Goal: Task Accomplishment & Management: Manage account settings

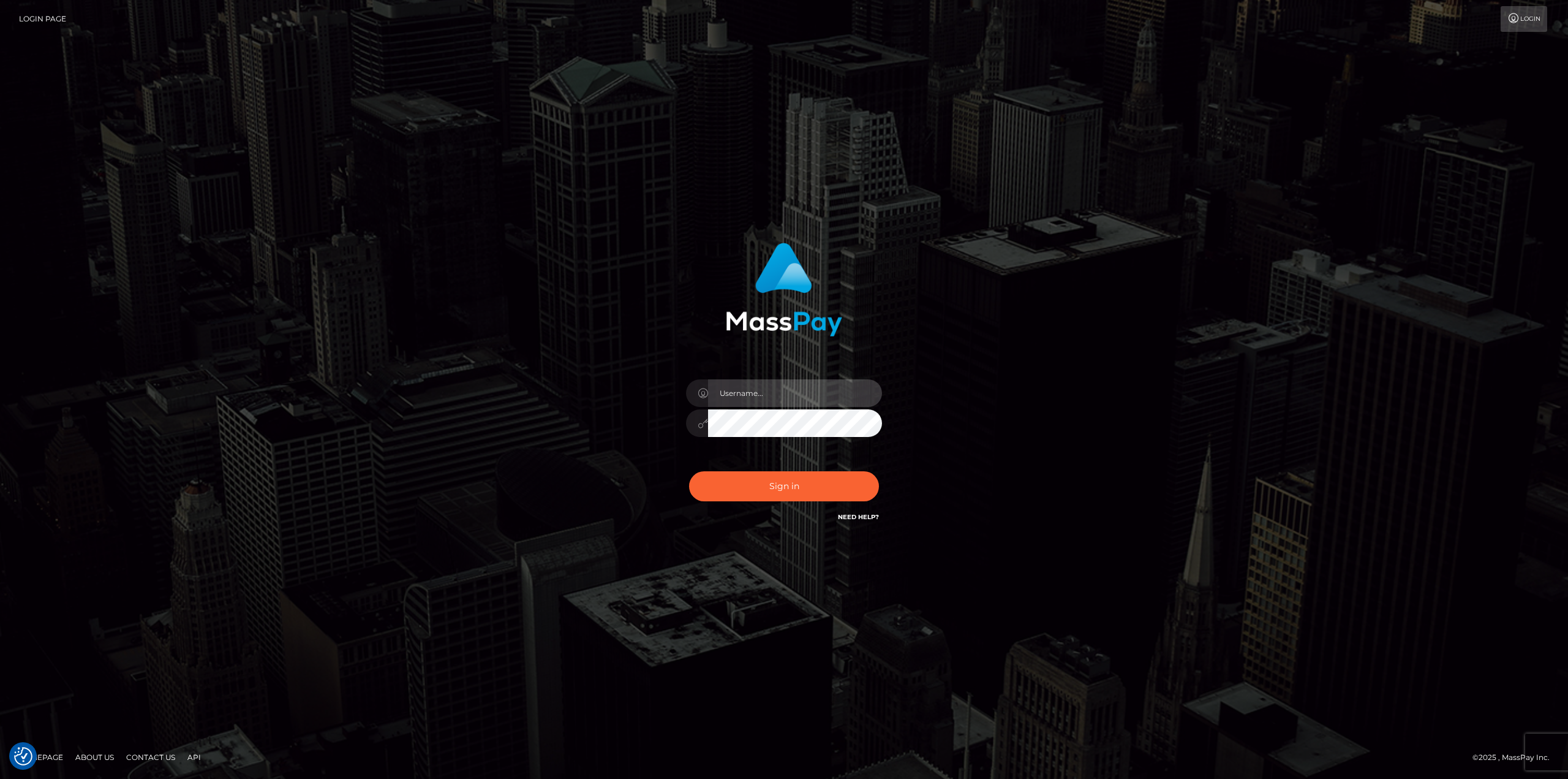
click at [789, 387] on input "text" at bounding box center [795, 393] width 174 height 28
type input "Ahmed"
click at [689, 472] on button "Sign in" at bounding box center [784, 486] width 190 height 30
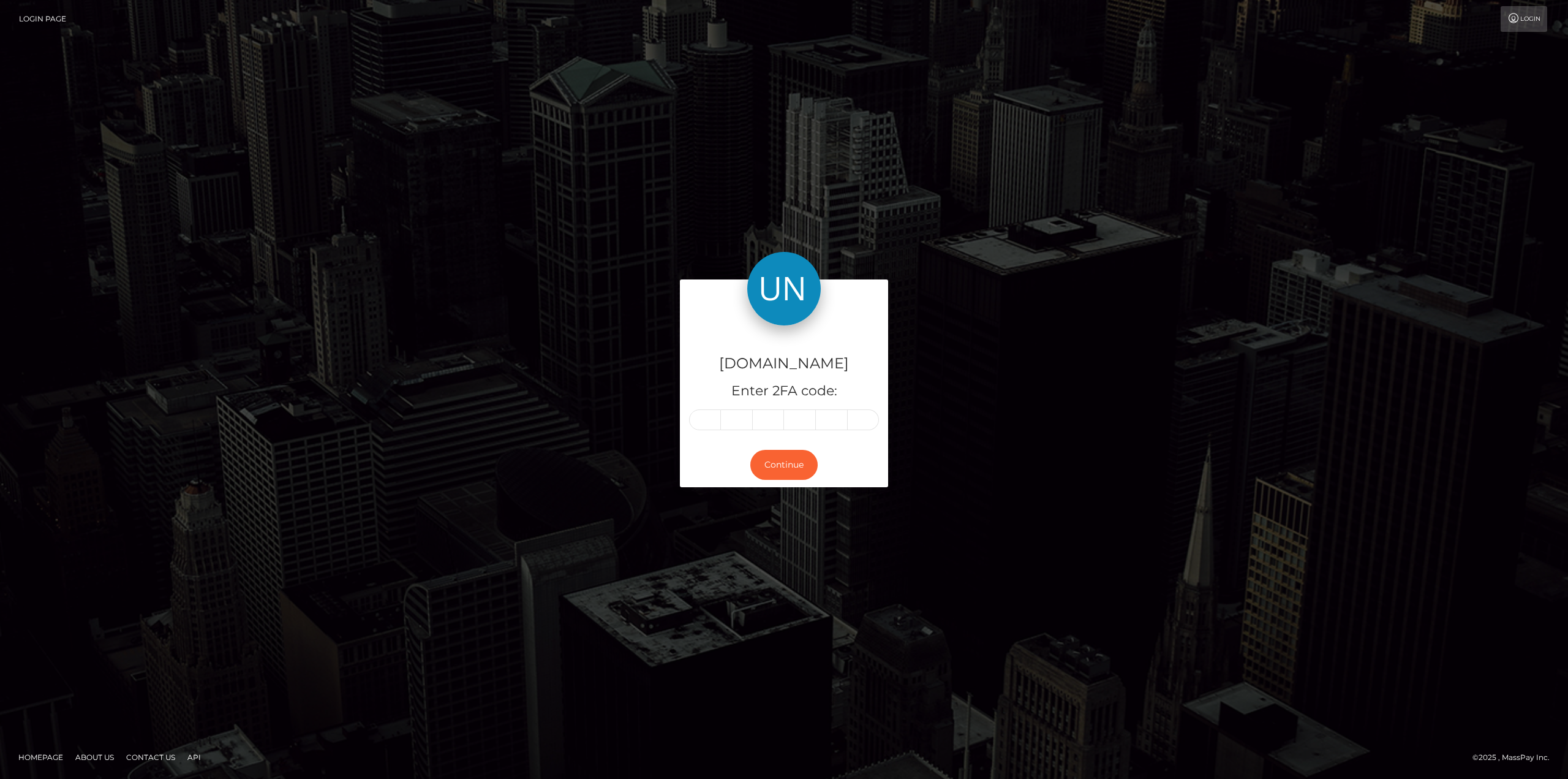
click at [700, 422] on input "text" at bounding box center [705, 419] width 32 height 21
type input "2"
type input "0"
type input "5"
type input "6"
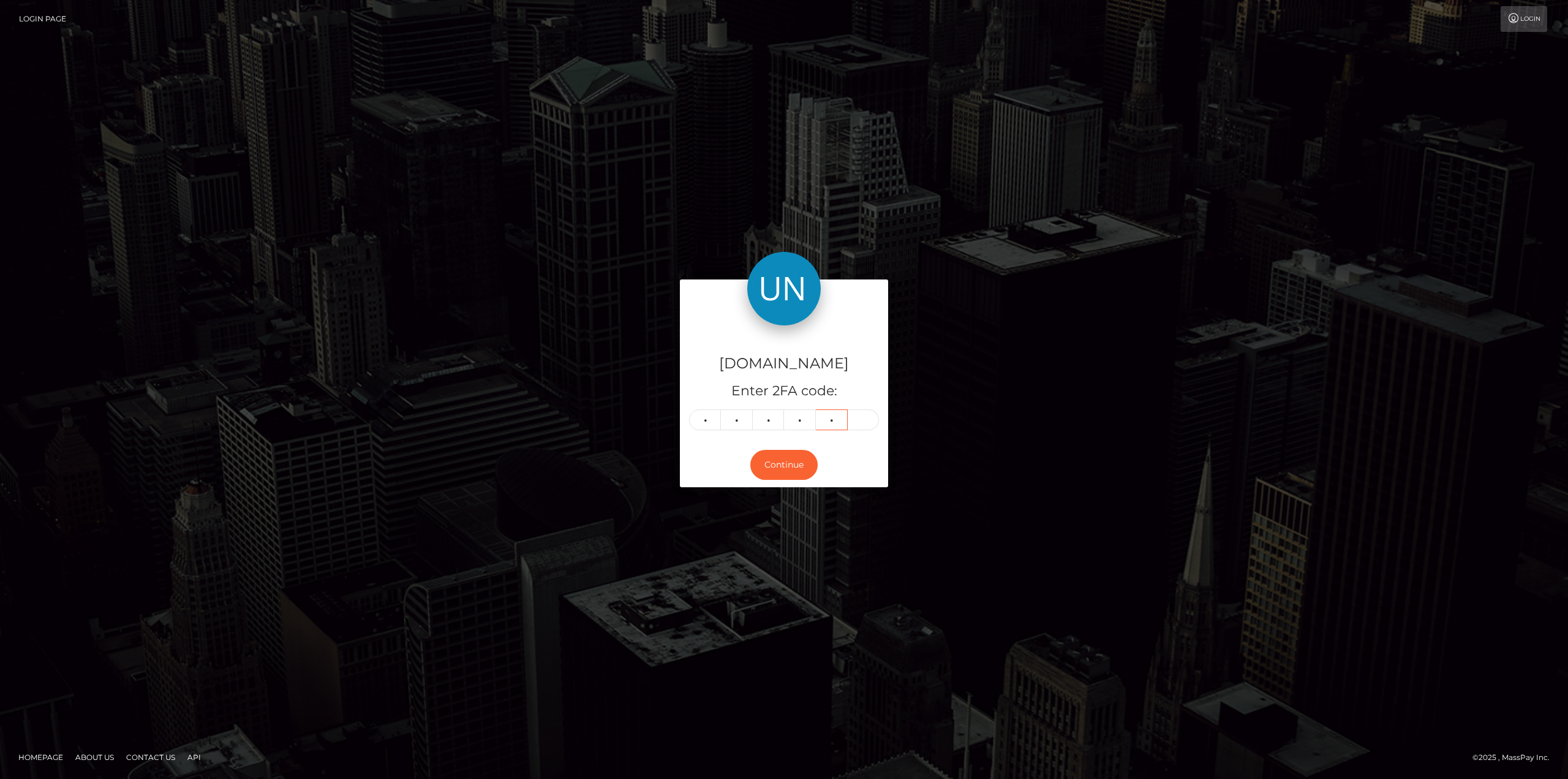
type input "9"
type input "0"
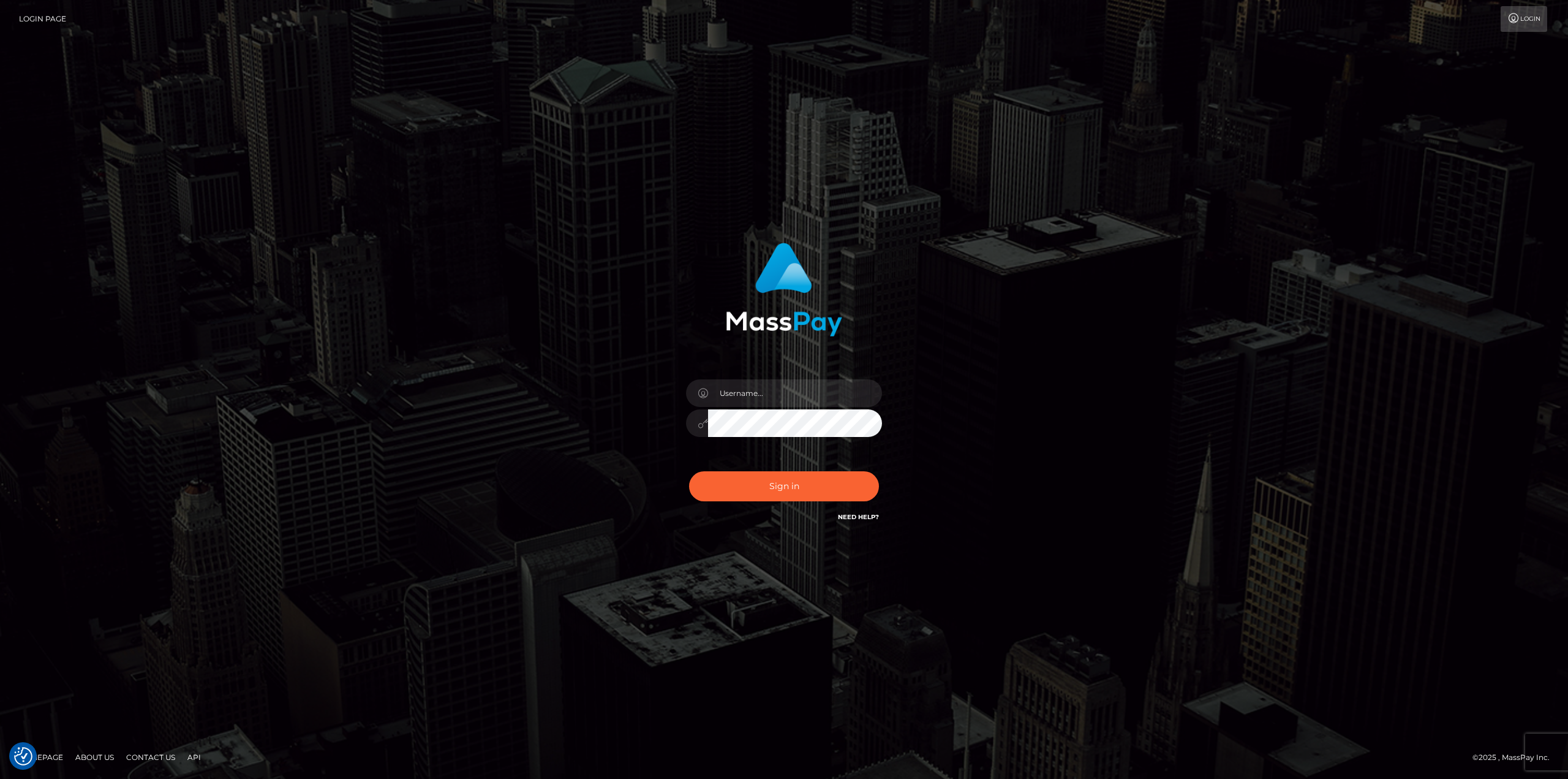
checkbox input "true"
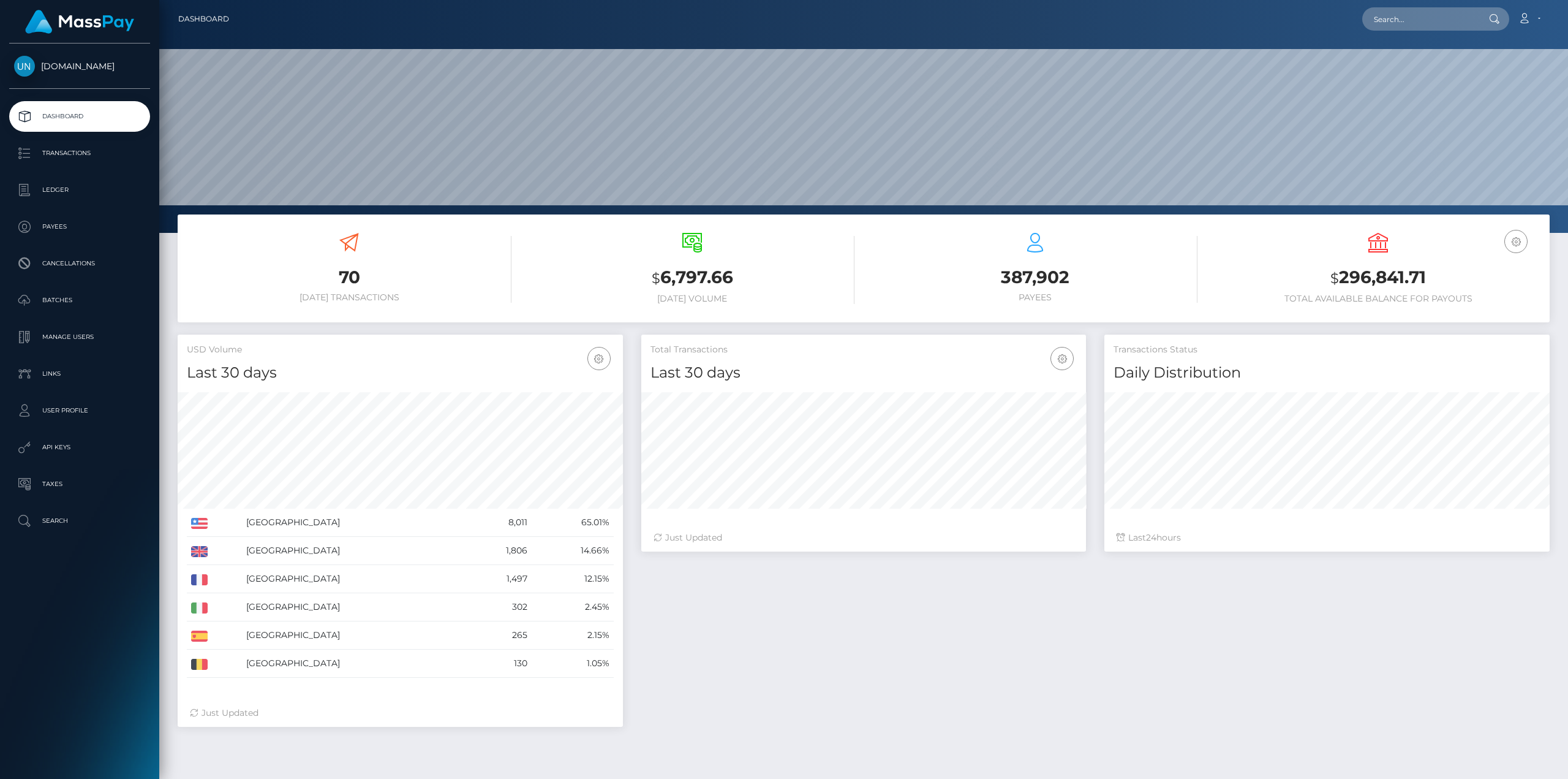
scroll to position [218, 444]
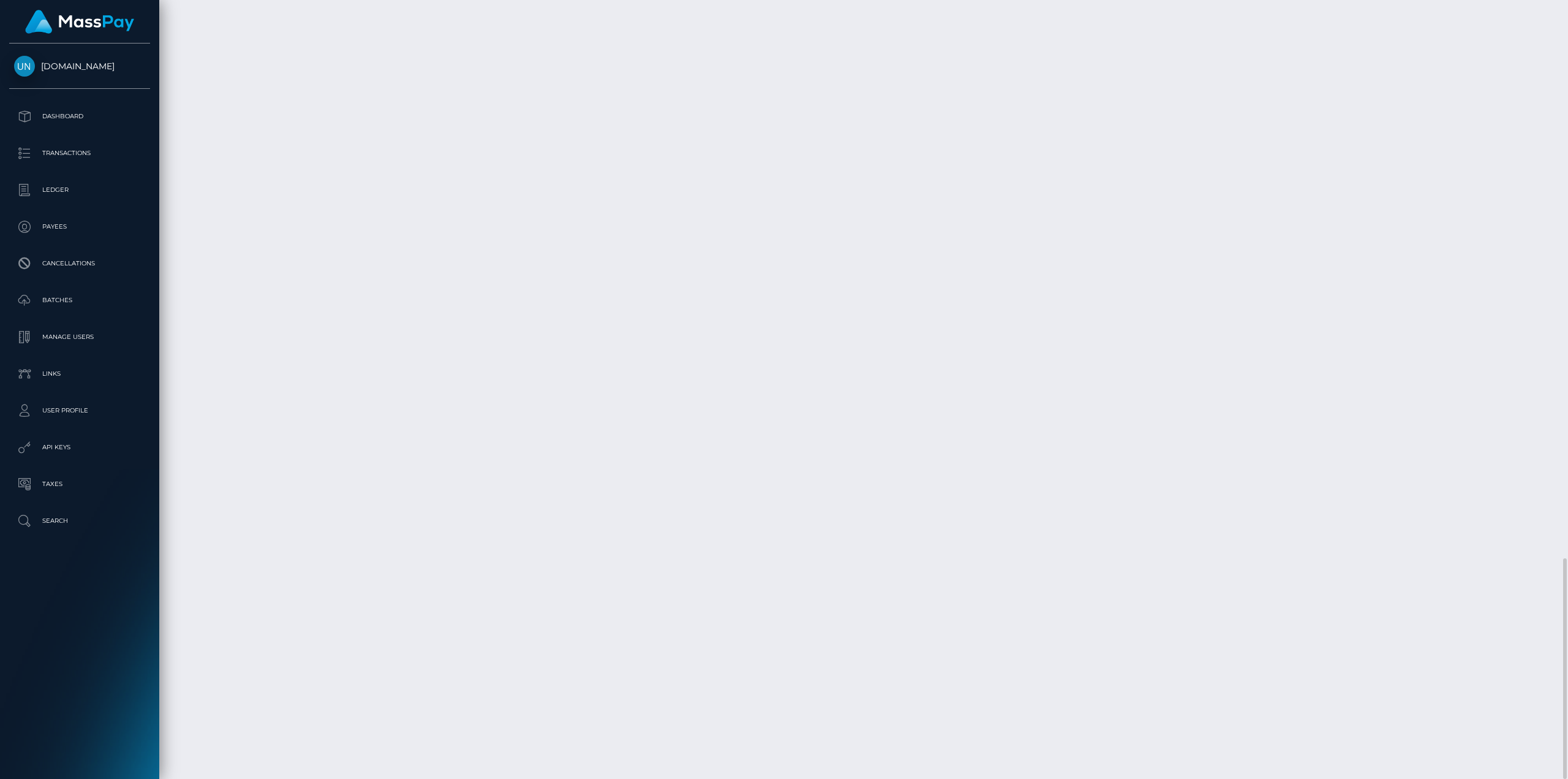
scroll to position [147, 444]
drag, startPoint x: 501, startPoint y: 666, endPoint x: 914, endPoint y: 669, distance: 413.0
copy td "b93b9b2c-b6d3-474f-bbcd-37bc385de5b6 / 60d8d36a-d9d1-4f3c-9b42-345126c4888a,202…"
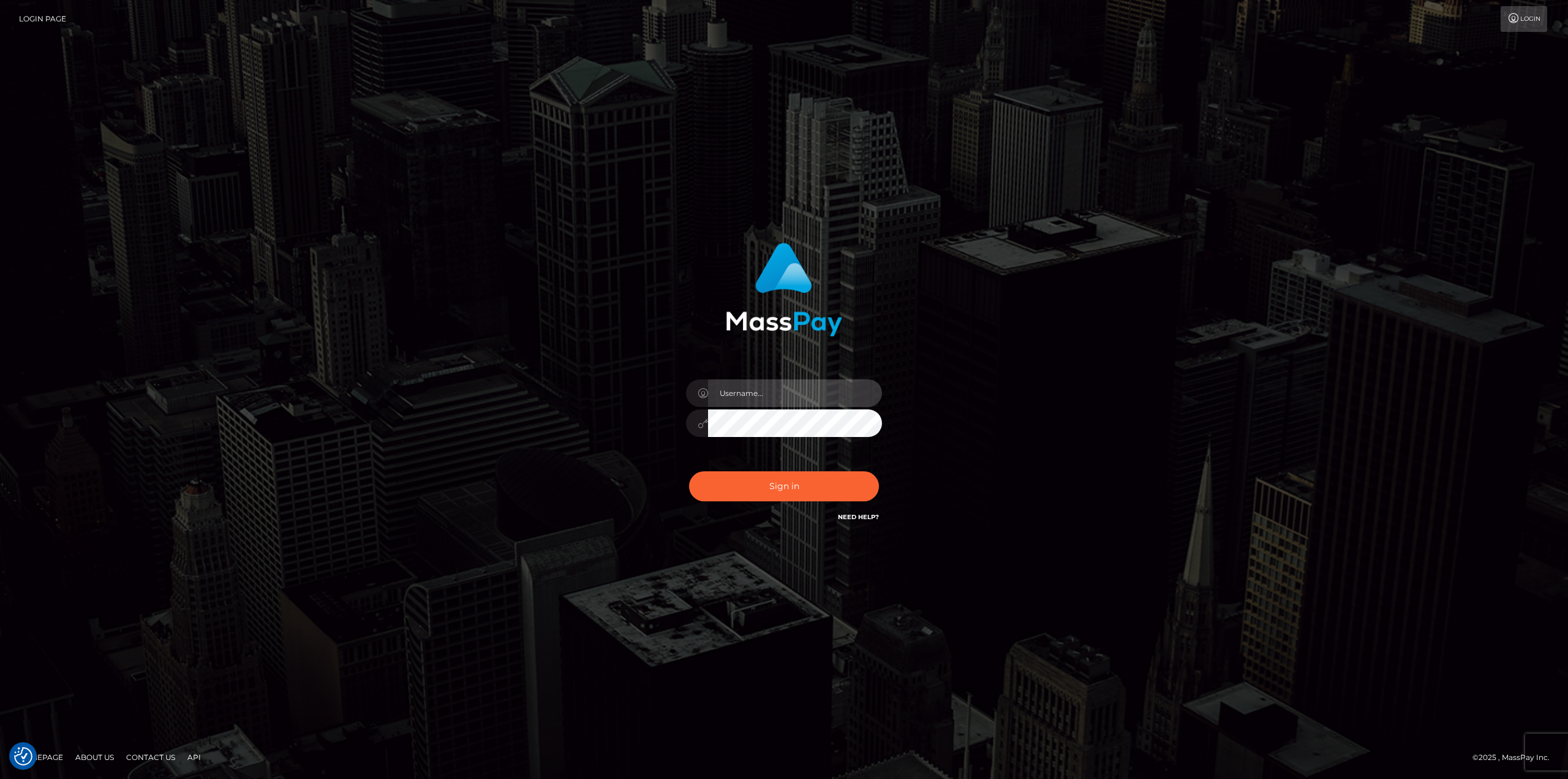
click at [766, 383] on input "text" at bounding box center [795, 393] width 174 height 28
type input "Ahmed"
click at [689, 472] on button "Sign in" at bounding box center [784, 486] width 190 height 30
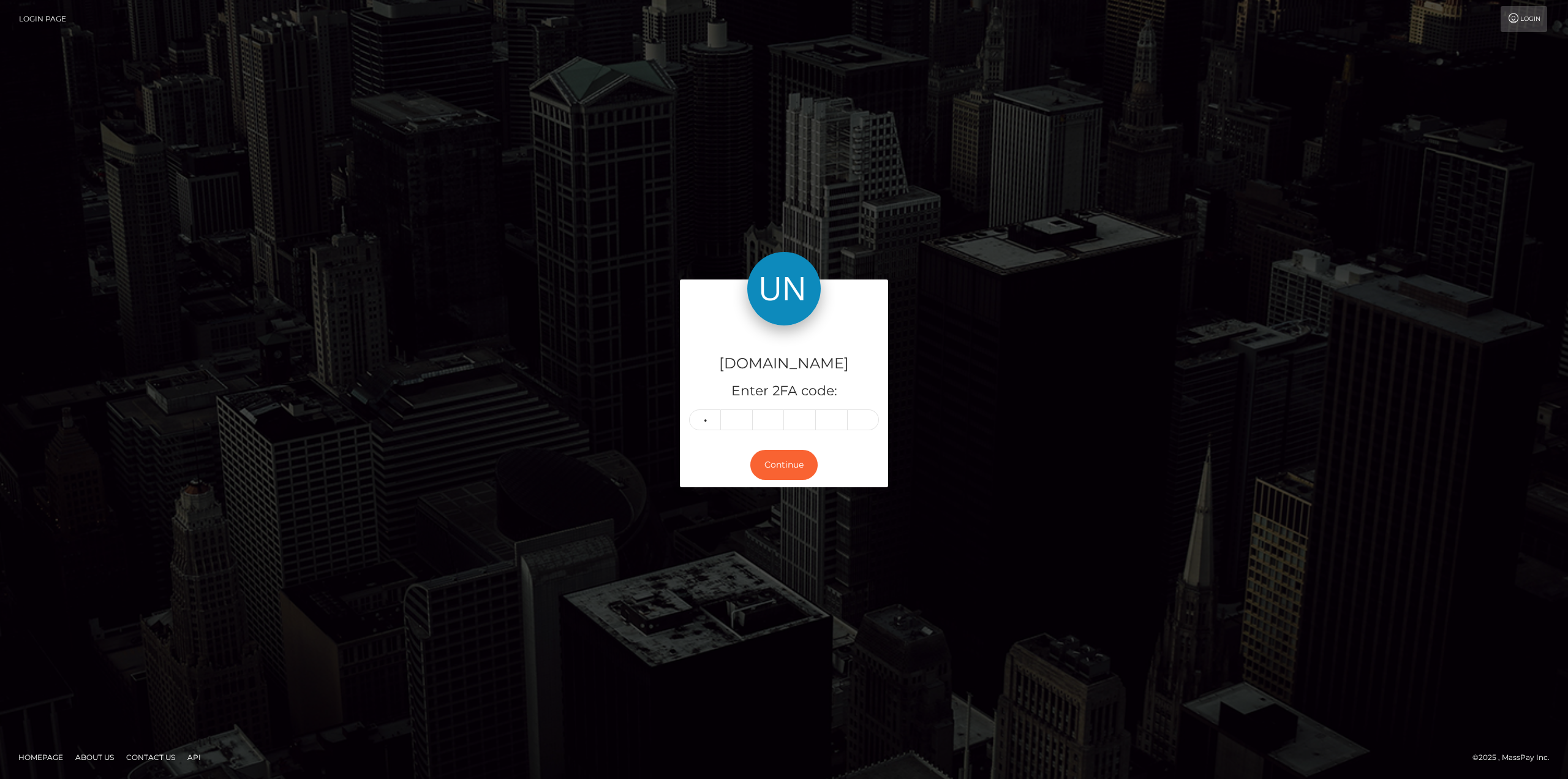
type input "5"
type input "0"
type input "3"
type input "7"
type input "6"
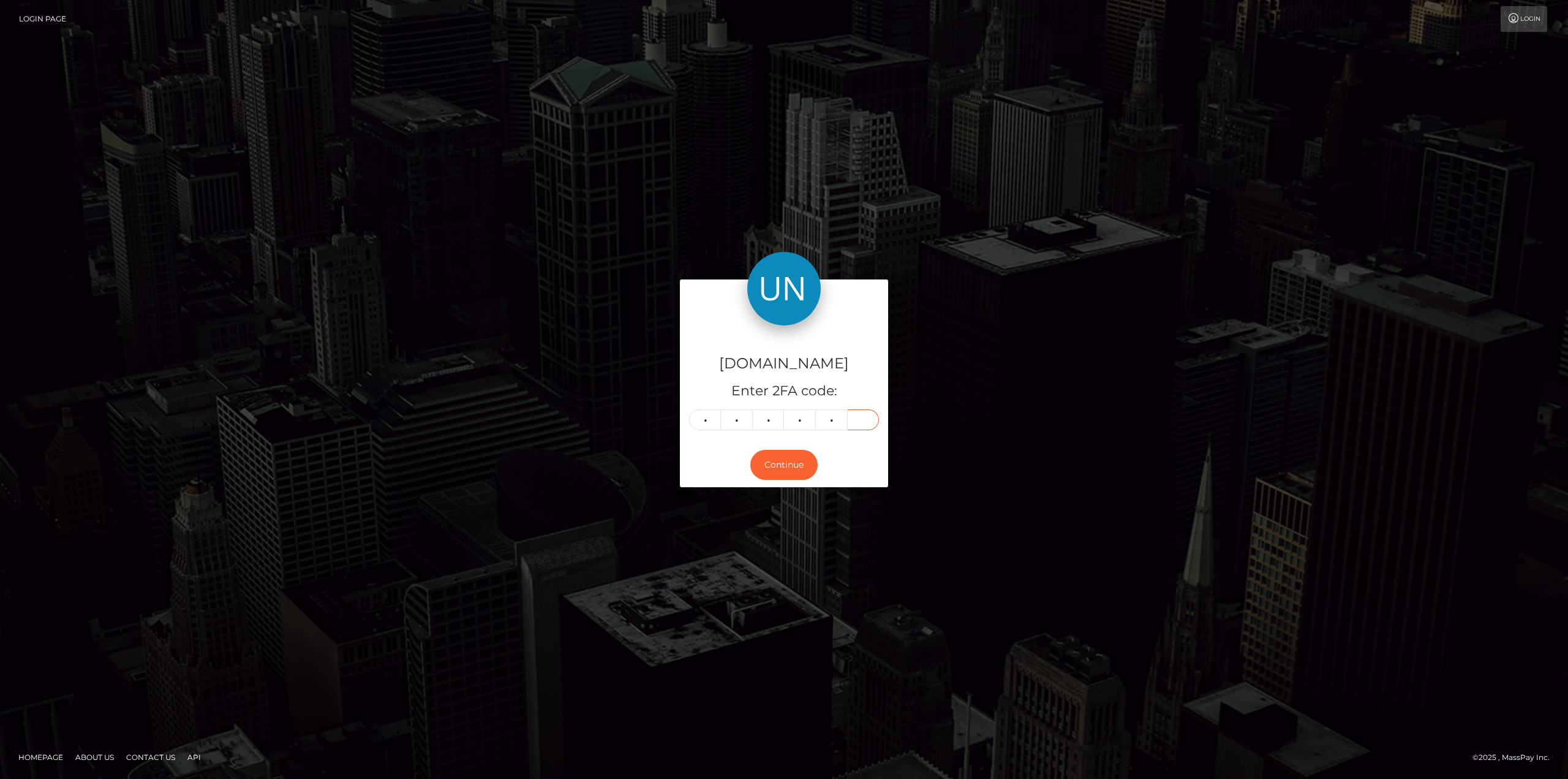
type input "1"
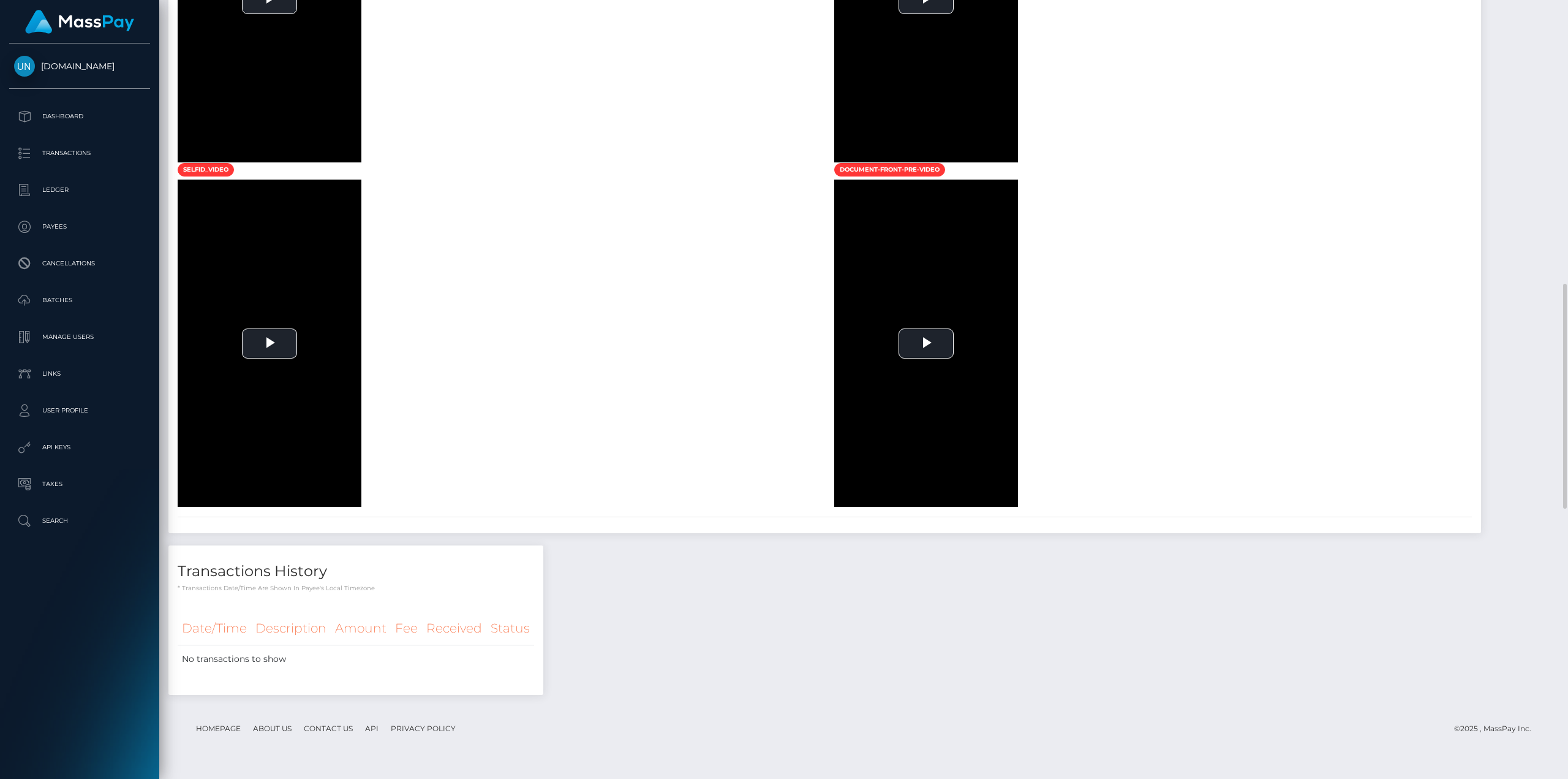
scroll to position [1349, 0]
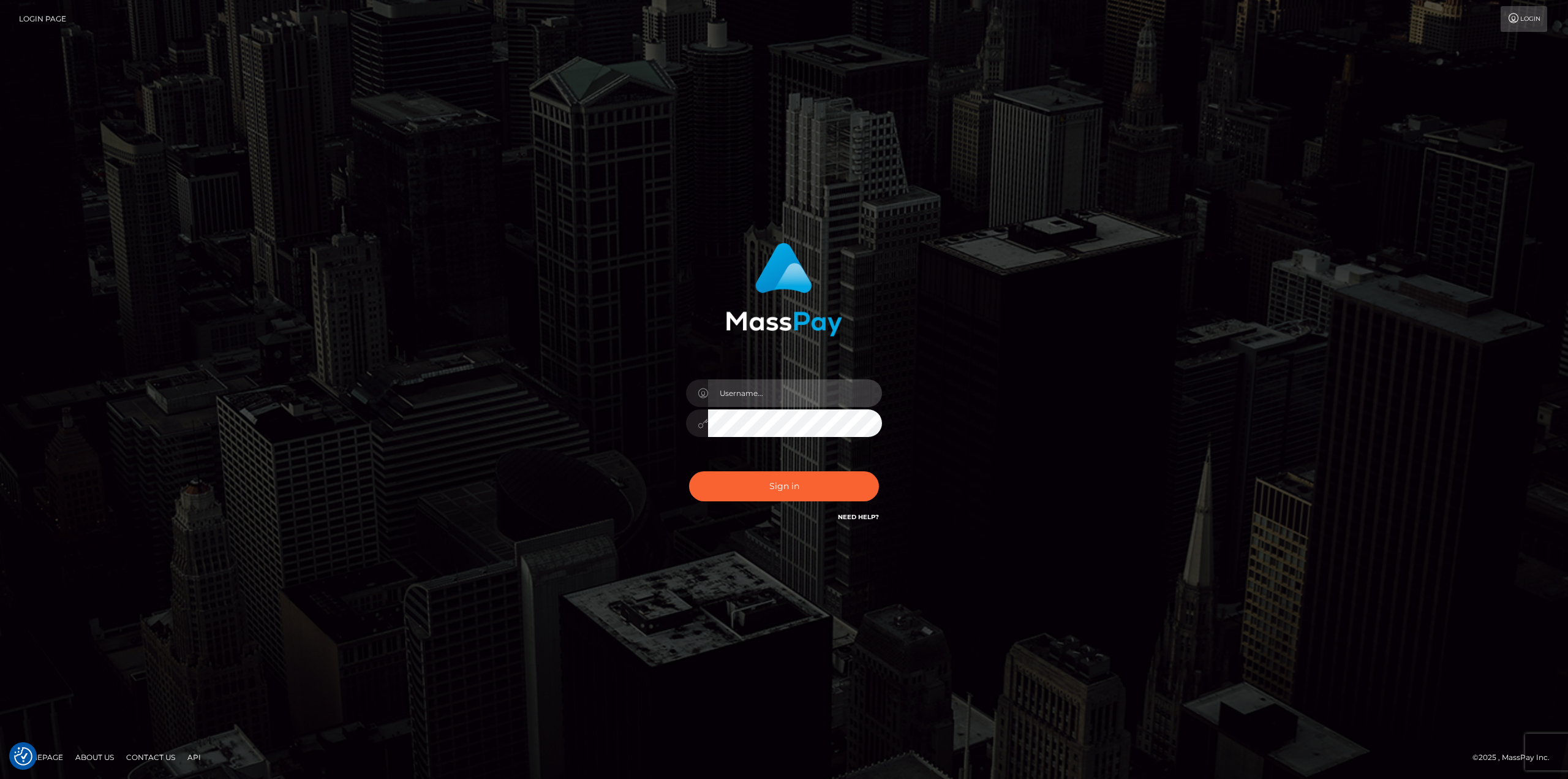
type input "Ahmed"
click at [689, 472] on button "Sign in" at bounding box center [784, 486] width 190 height 30
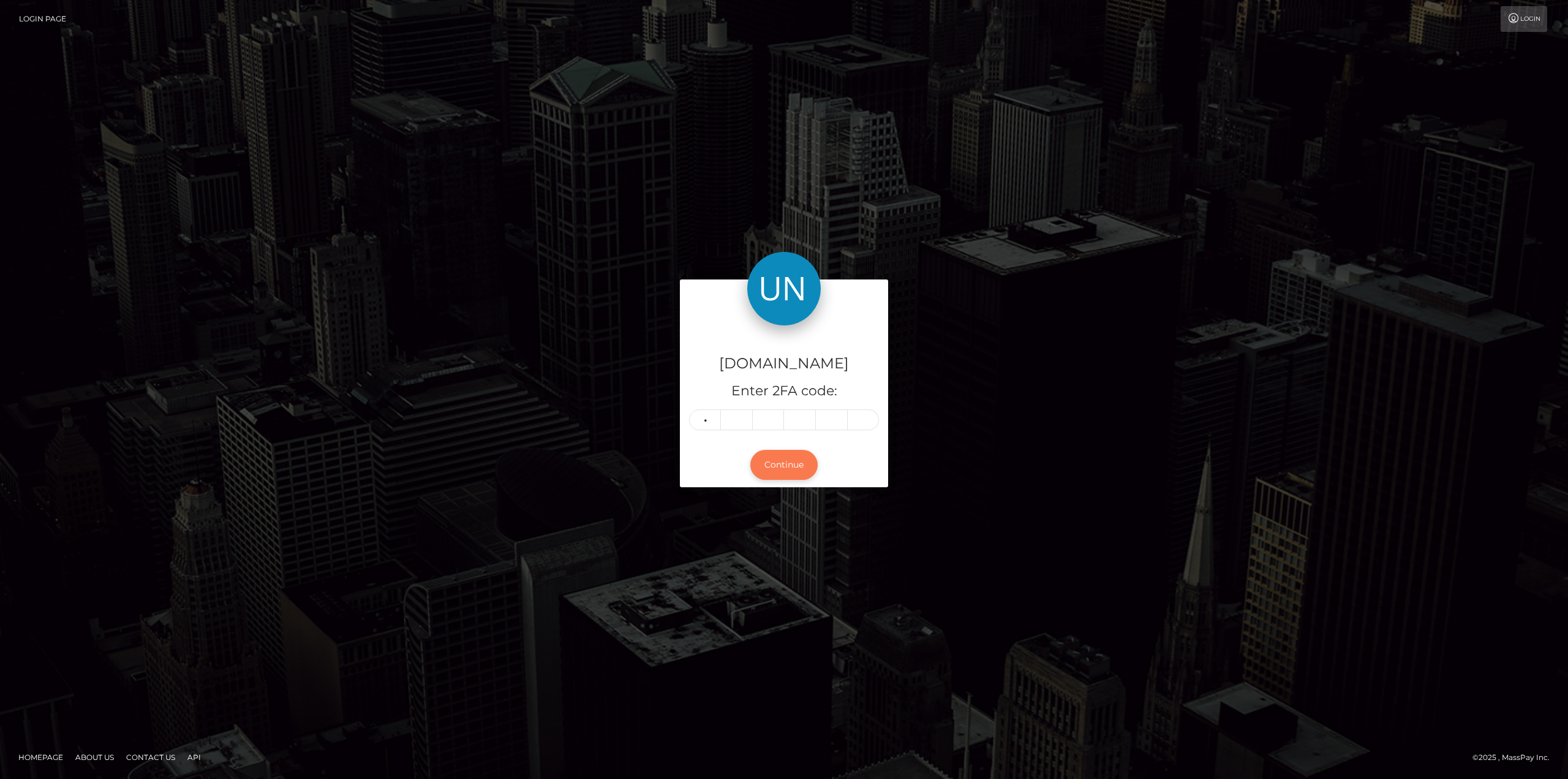
type input "0"
type input "9"
type input "0"
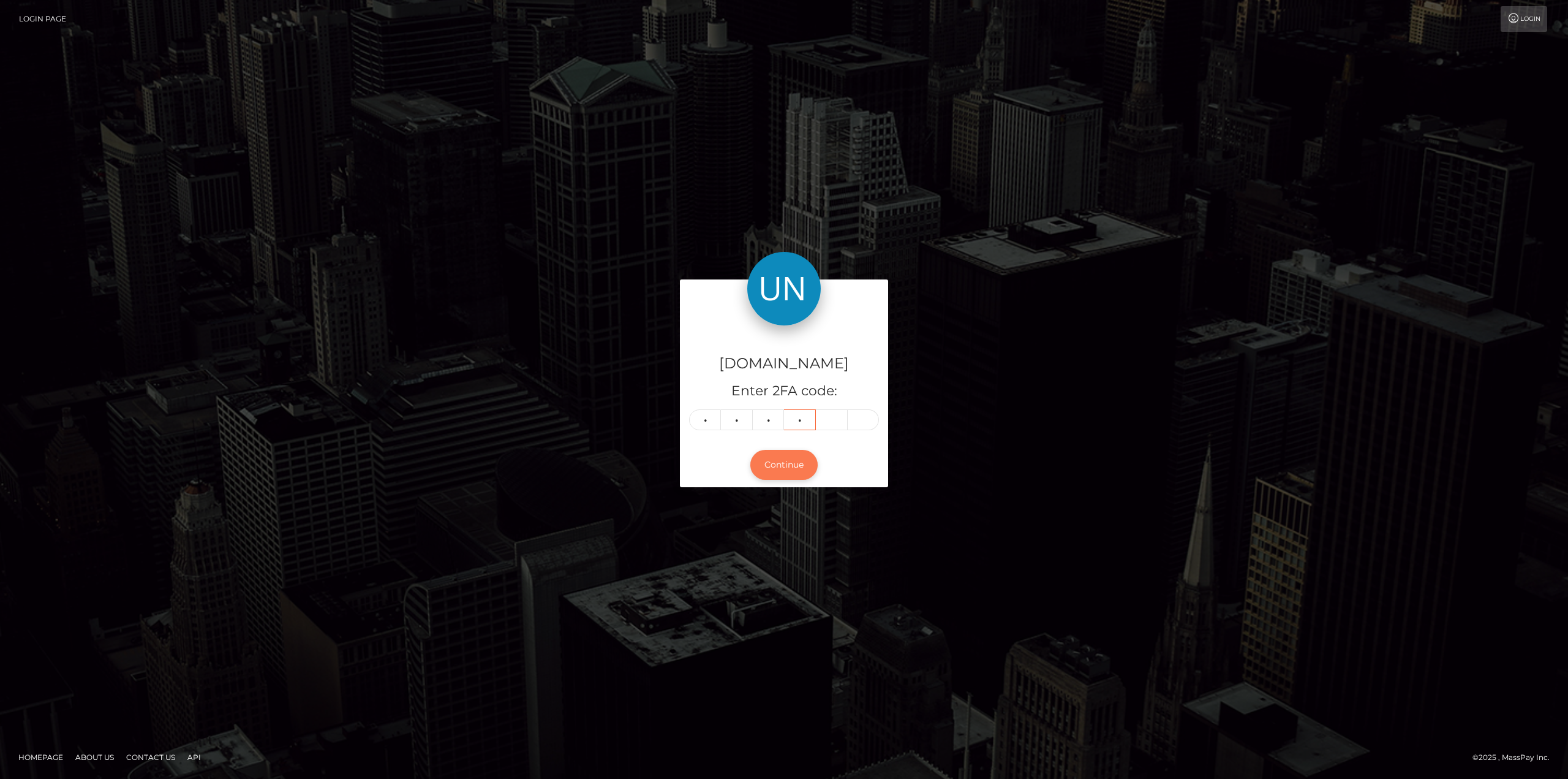
type input "4"
type input "2"
type input "7"
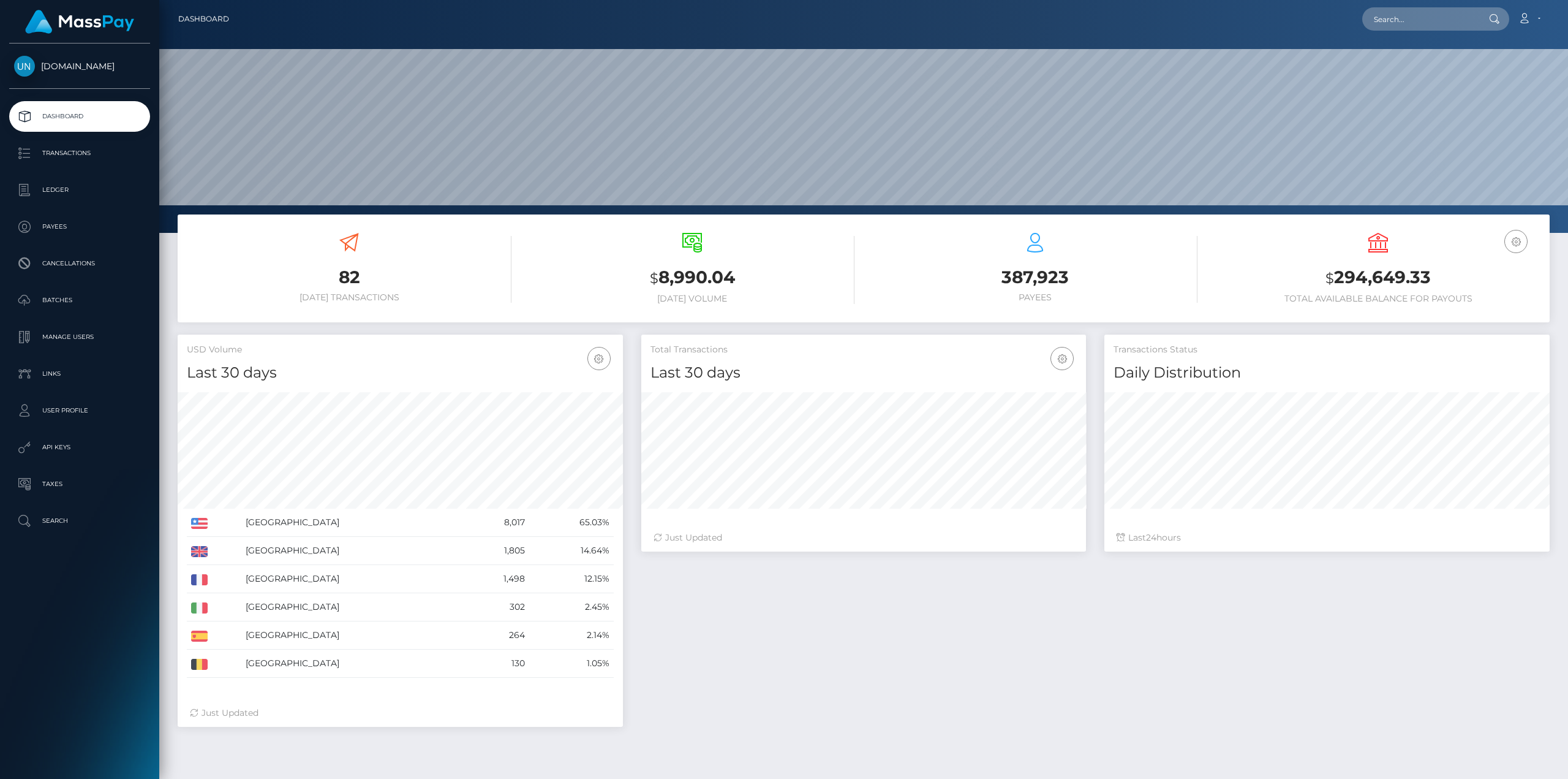
scroll to position [218, 444]
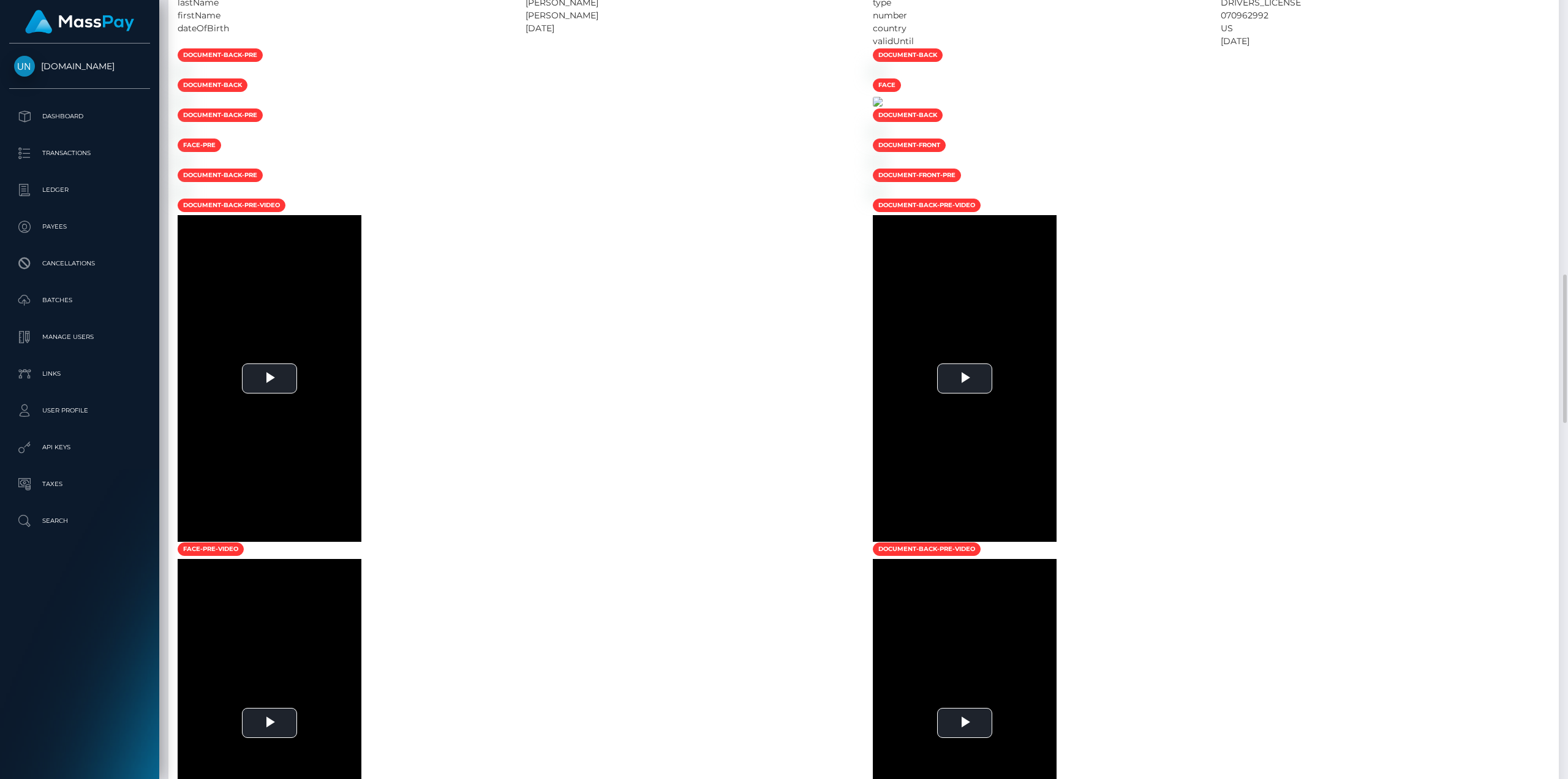
scroll to position [797, 0]
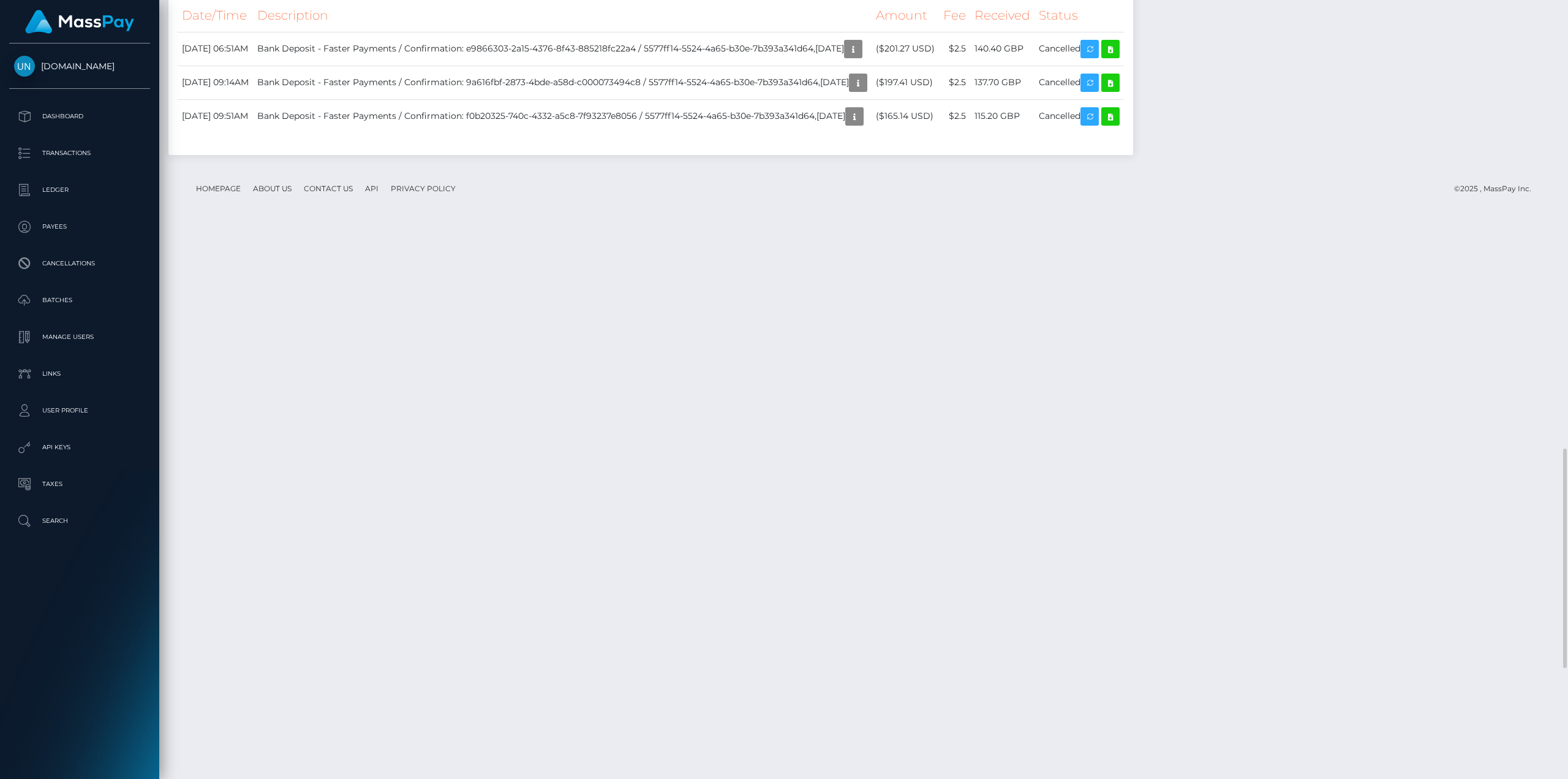
scroll to position [1777, 0]
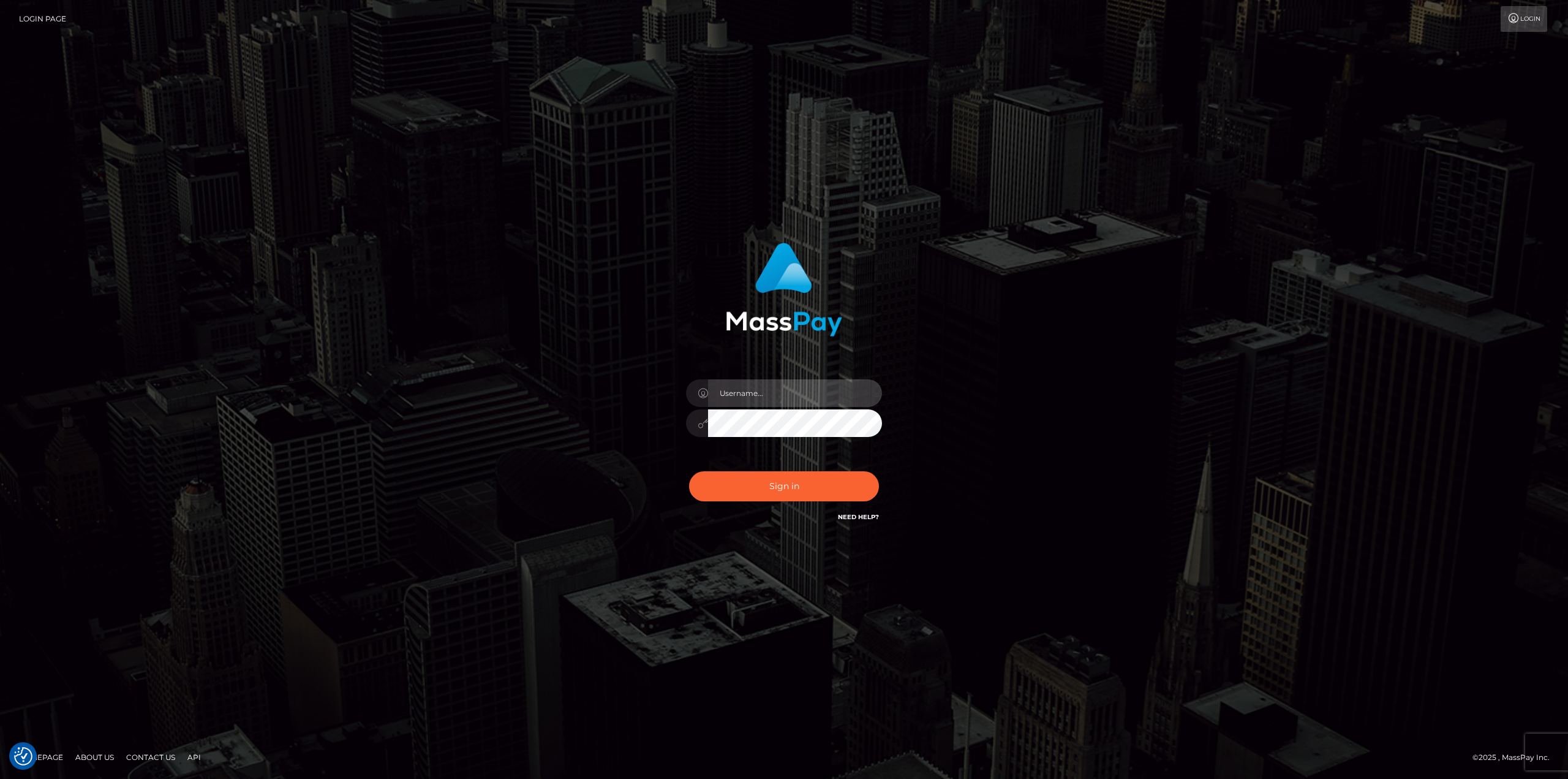
click at [811, 403] on input "text" at bounding box center [795, 393] width 174 height 28
type input "Ahmed"
click at [689, 472] on button "Sign in" at bounding box center [784, 486] width 190 height 30
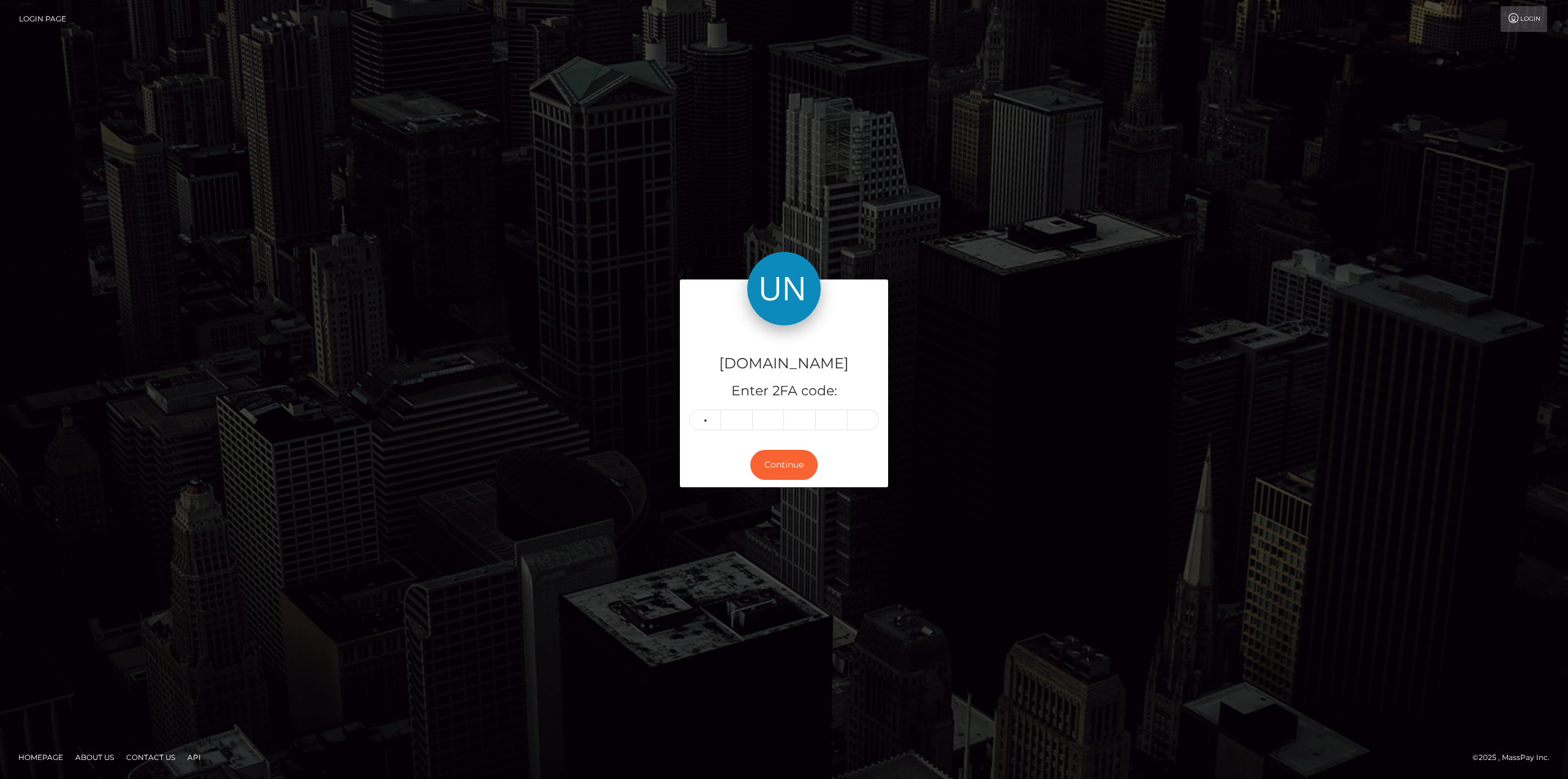
type input "6"
type input "0"
type input "7"
type input "5"
type input "2"
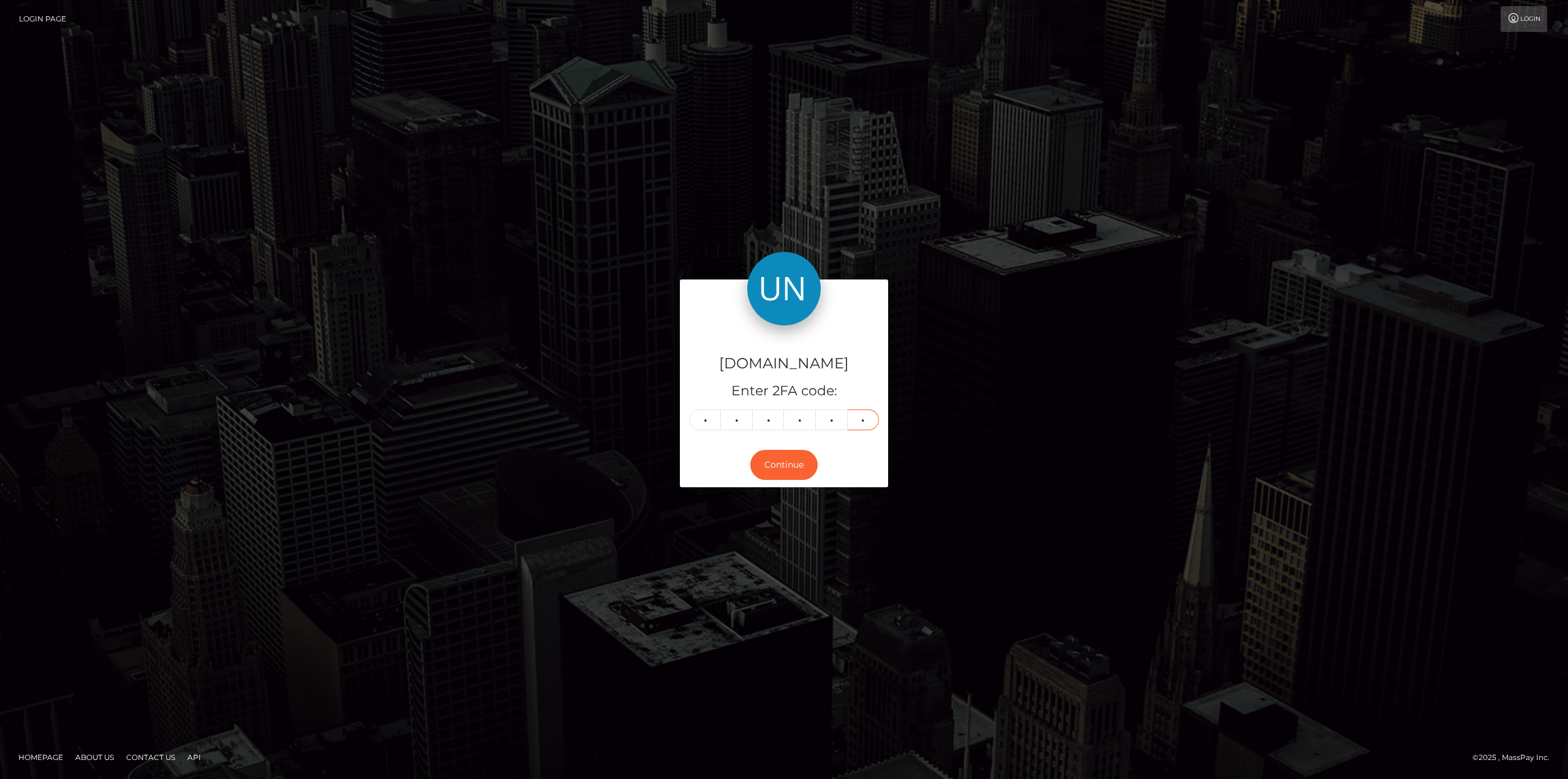
type input "4"
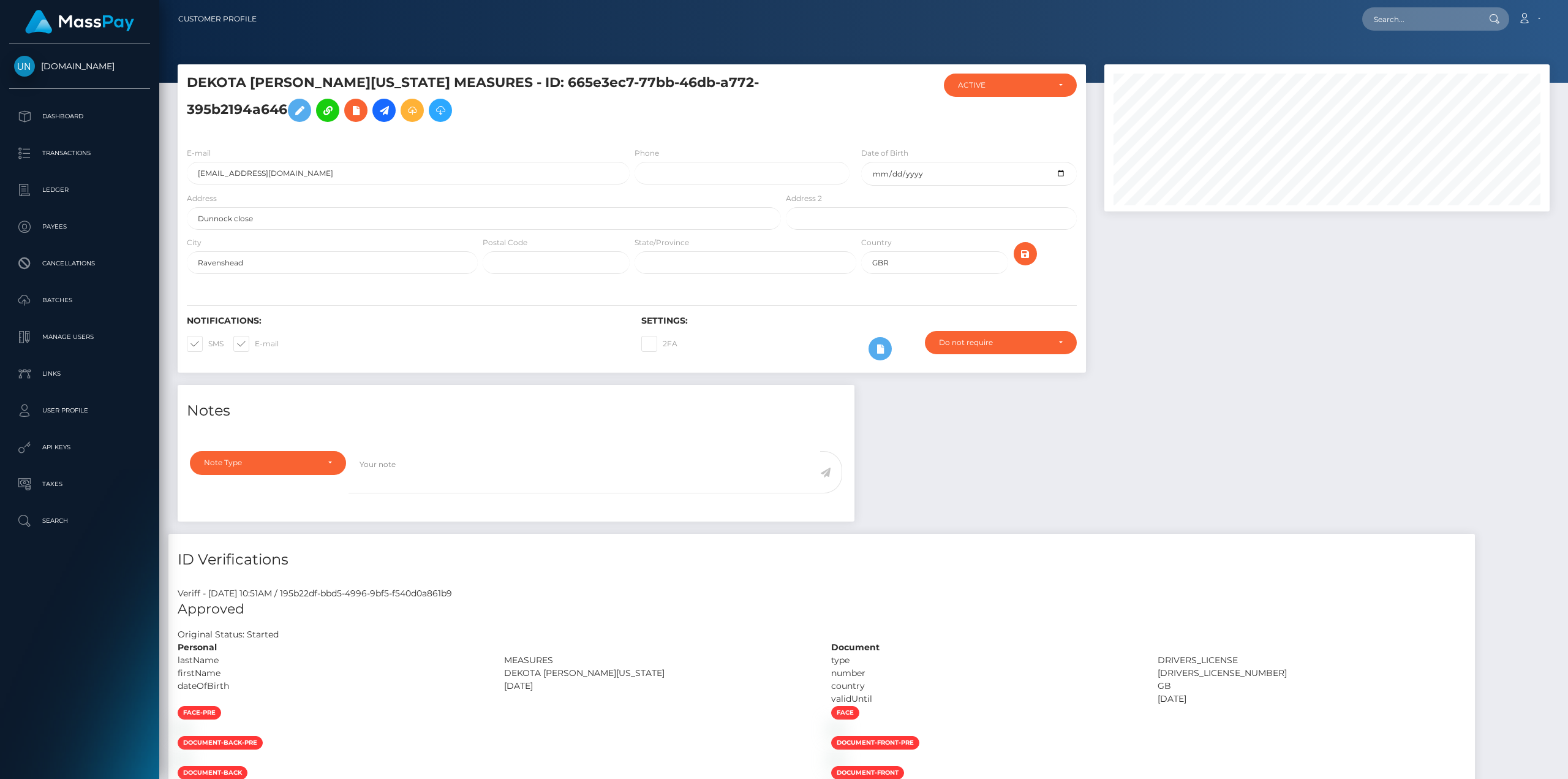
scroll to position [147, 444]
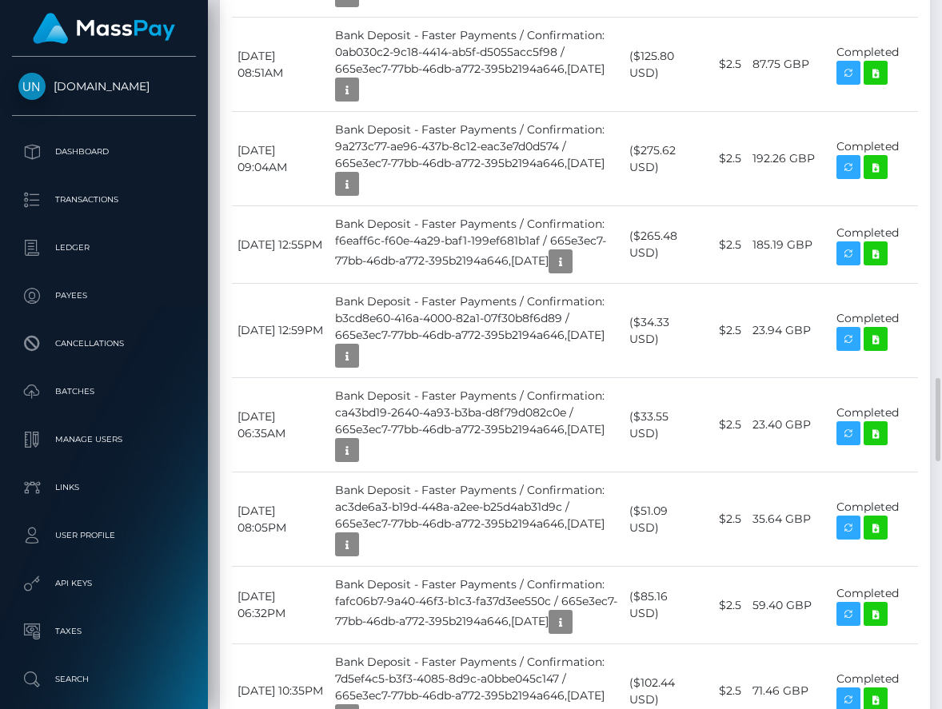
scroll to position [3517, 0]
